Goal: Task Accomplishment & Management: Manage account settings

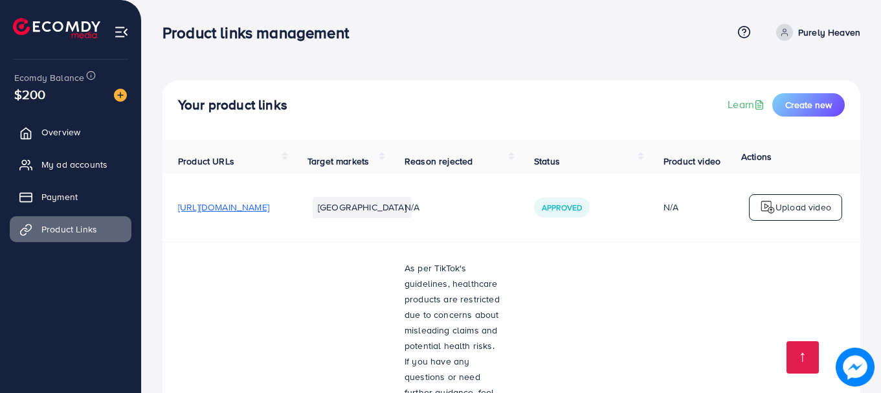
scroll to position [388, 0]
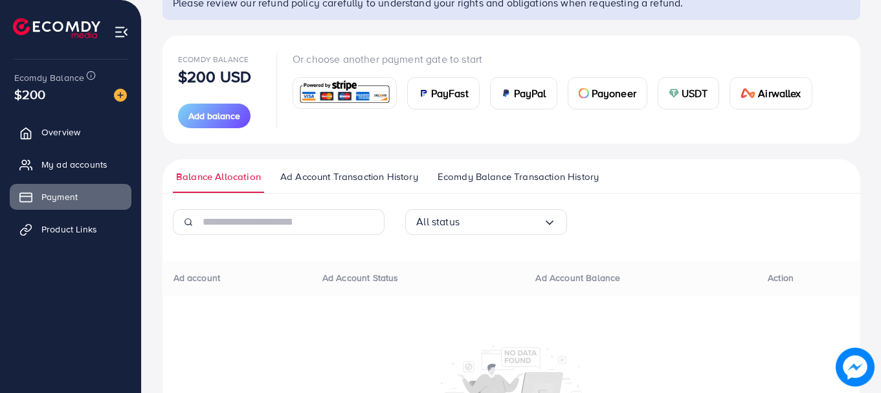
scroll to position [129, 0]
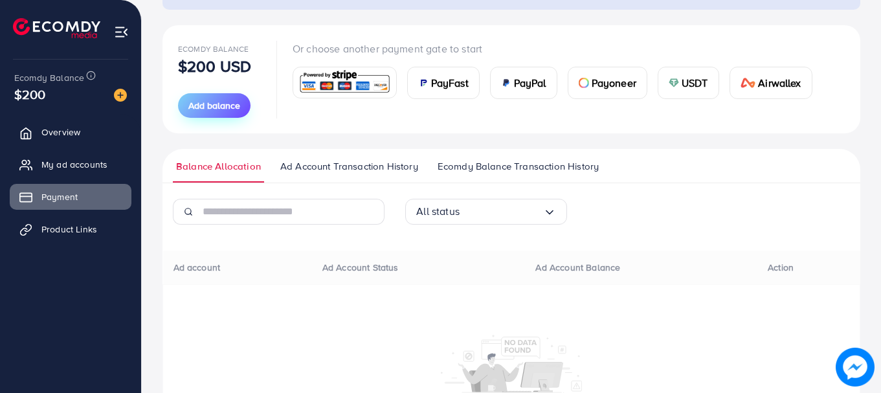
click at [201, 103] on span "Add balance" at bounding box center [214, 105] width 52 height 13
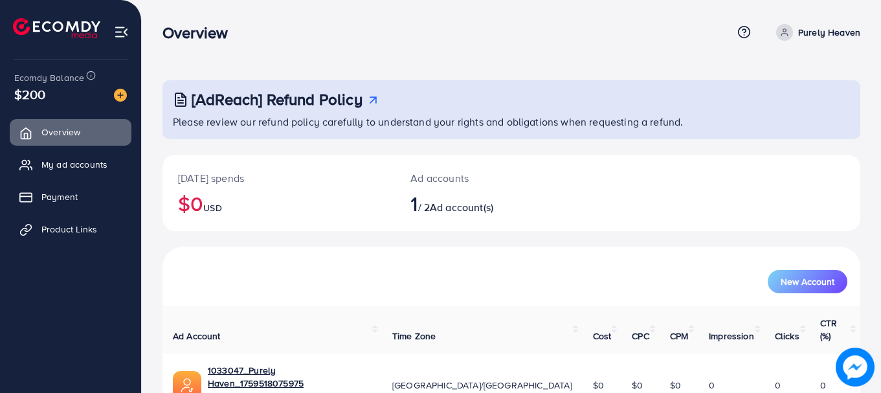
scroll to position [52, 0]
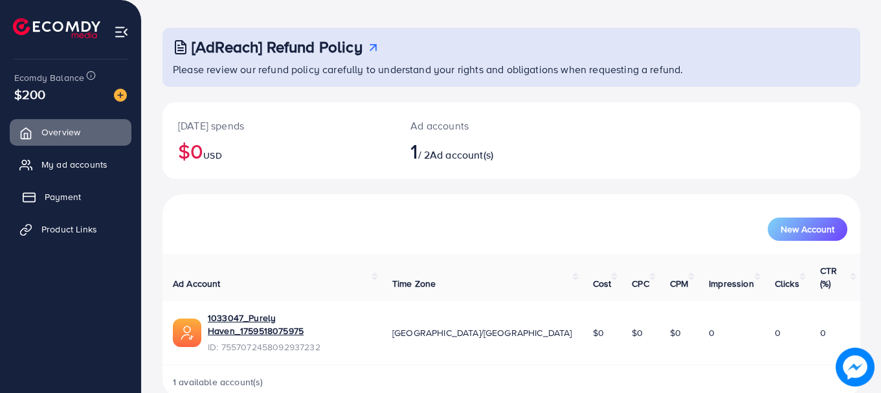
click at [47, 195] on span "Payment" at bounding box center [63, 196] width 36 height 13
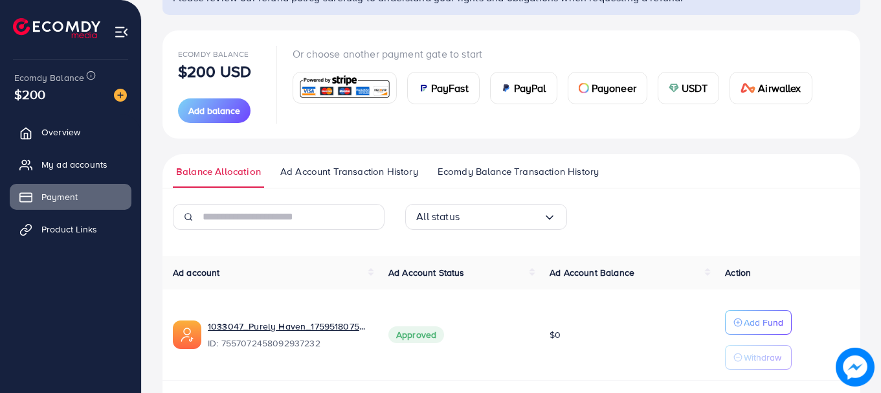
scroll to position [102, 0]
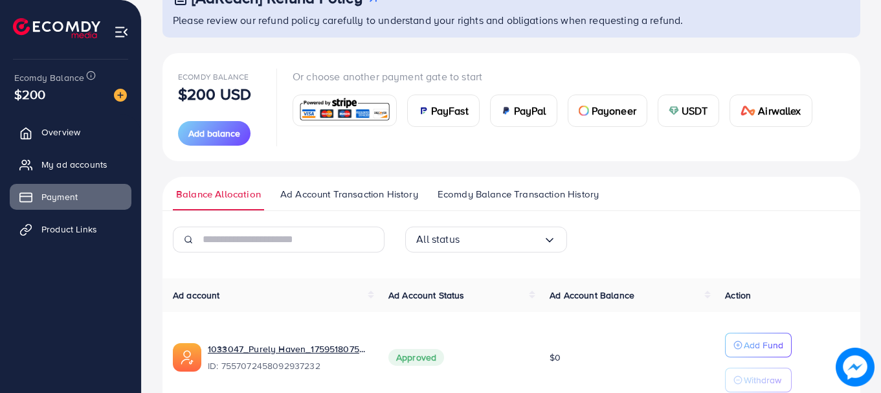
click at [388, 195] on span "Ad Account Transaction History" at bounding box center [349, 194] width 138 height 14
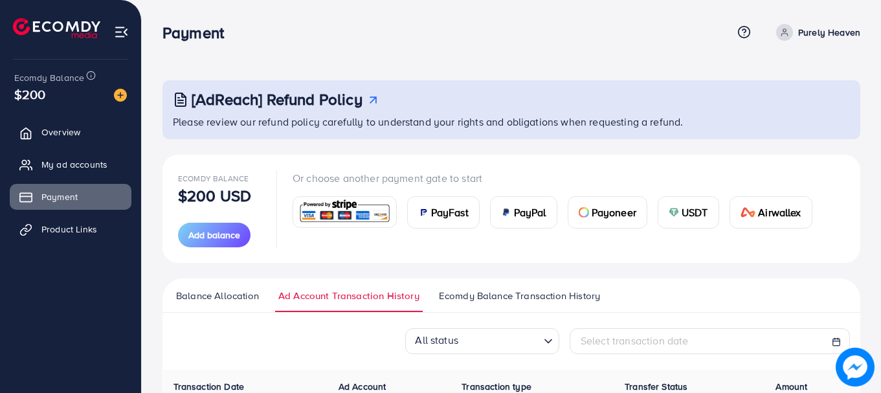
scroll to position [65, 0]
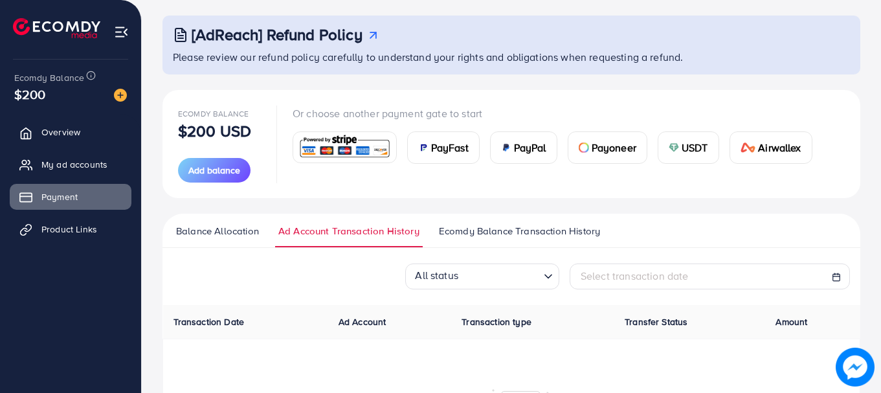
click at [228, 224] on span "Balance Allocation" at bounding box center [217, 231] width 83 height 14
